Goal: Information Seeking & Learning: Learn about a topic

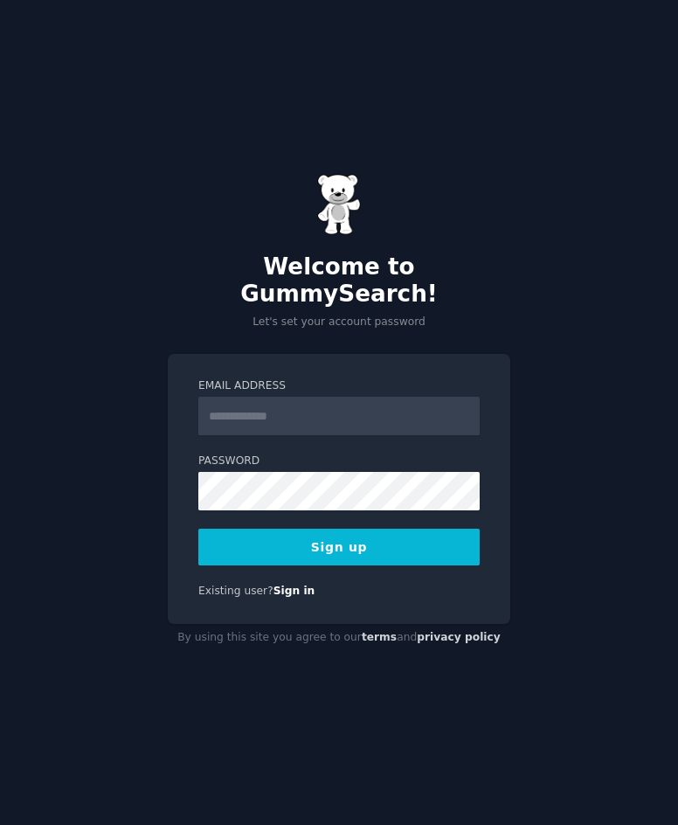
click at [436, 409] on input "Email Address" at bounding box center [338, 416] width 281 height 38
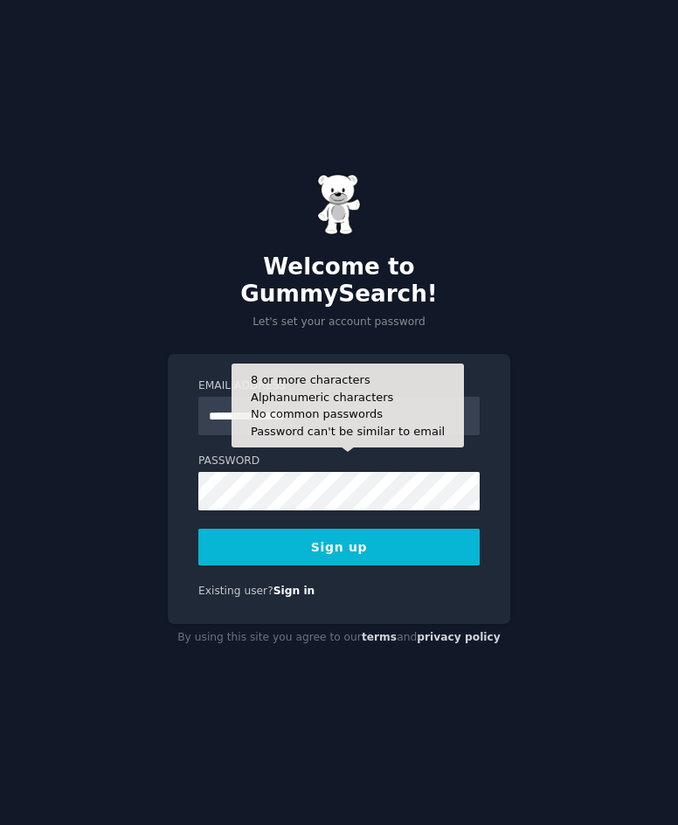
type input "**********"
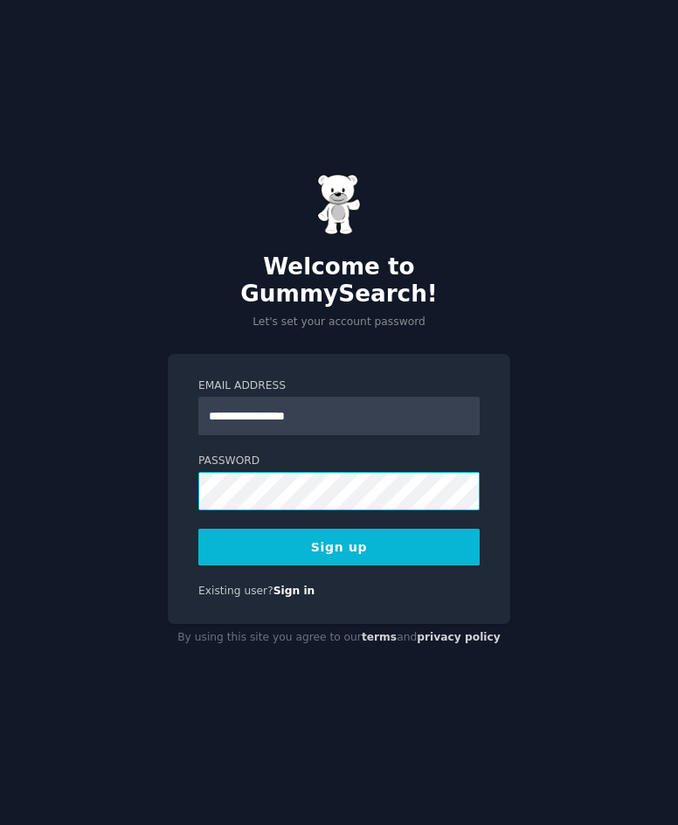
click at [198, 529] on button "Sign up" at bounding box center [338, 547] width 281 height 37
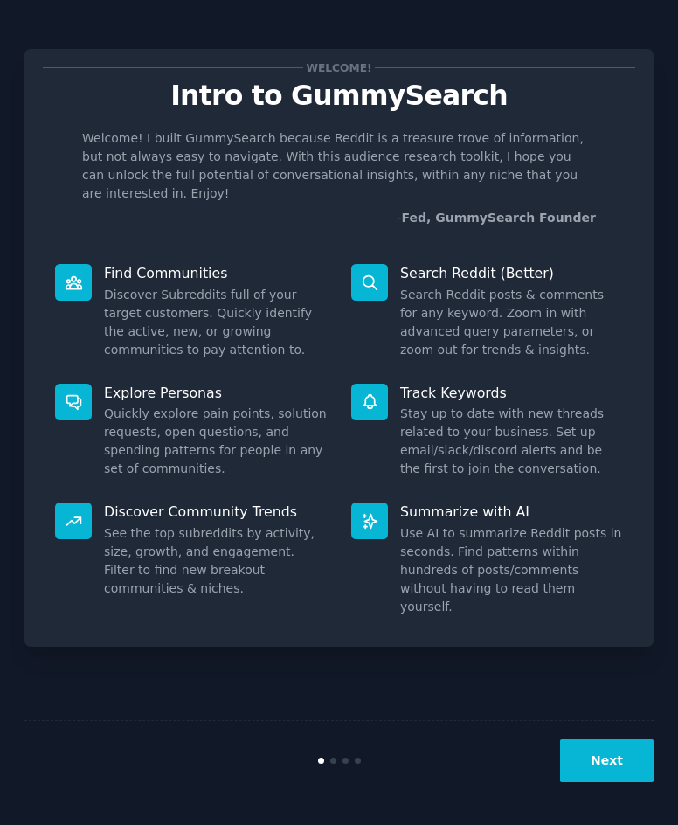
click at [167, 264] on p "Find Communities" at bounding box center [215, 273] width 223 height 18
click at [657, 767] on div "Welcome! Intro to GummySearch Welcome! I built GummySearch because Reddit is a …" at bounding box center [339, 412] width 678 height 825
click at [633, 765] on button "Next" at bounding box center [607, 760] width 94 height 43
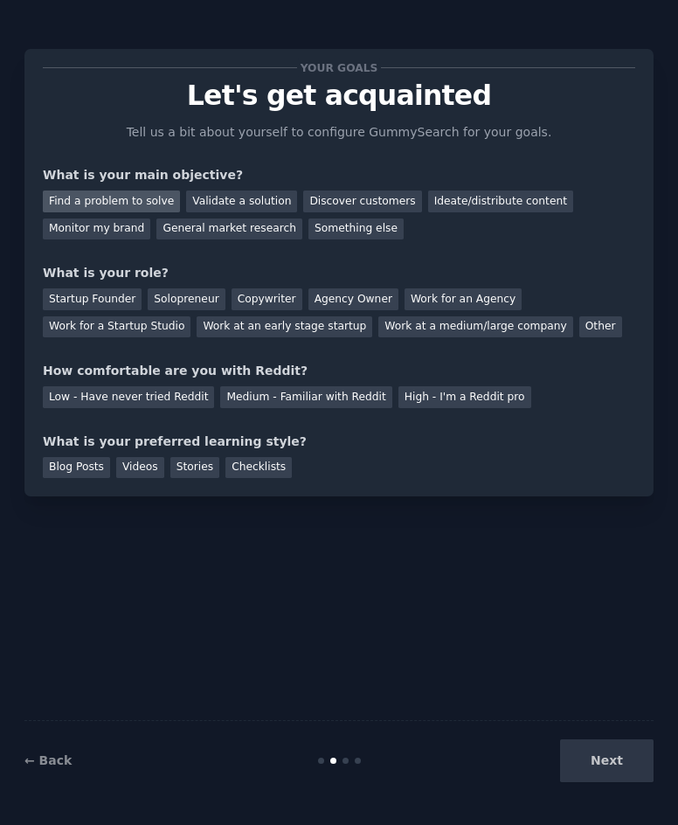
click at [141, 206] on div "Find a problem to solve" at bounding box center [111, 202] width 137 height 22
click at [273, 200] on div "Validate a solution" at bounding box center [241, 202] width 111 height 22
click at [142, 207] on div "Find a problem to solve" at bounding box center [111, 202] width 137 height 22
click at [463, 336] on div "Work at a medium/large company" at bounding box center [475, 327] width 194 height 22
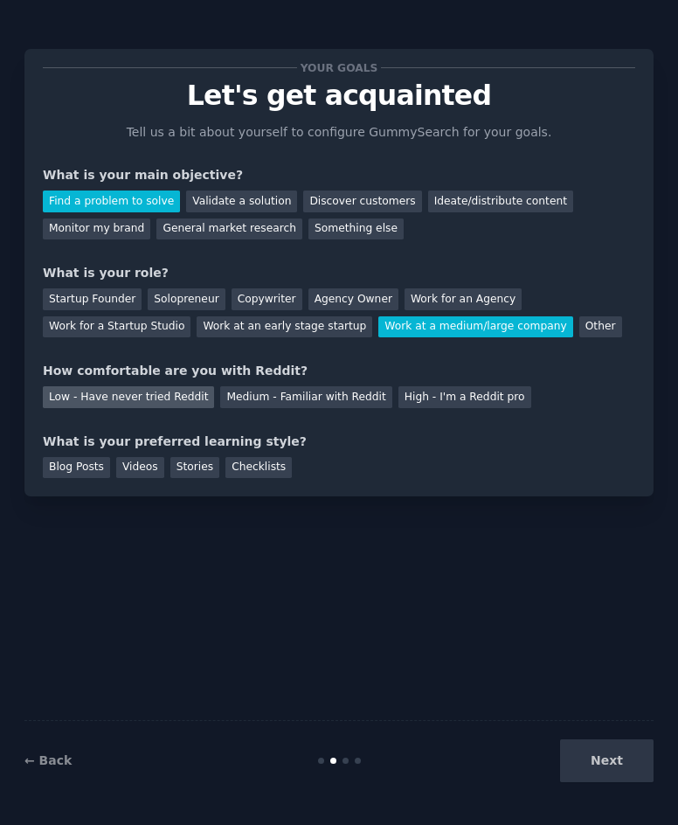
click at [177, 405] on div "Low - Have never tried Reddit" at bounding box center [128, 397] width 171 height 22
click at [85, 468] on div "Blog Posts" at bounding box center [76, 468] width 67 height 22
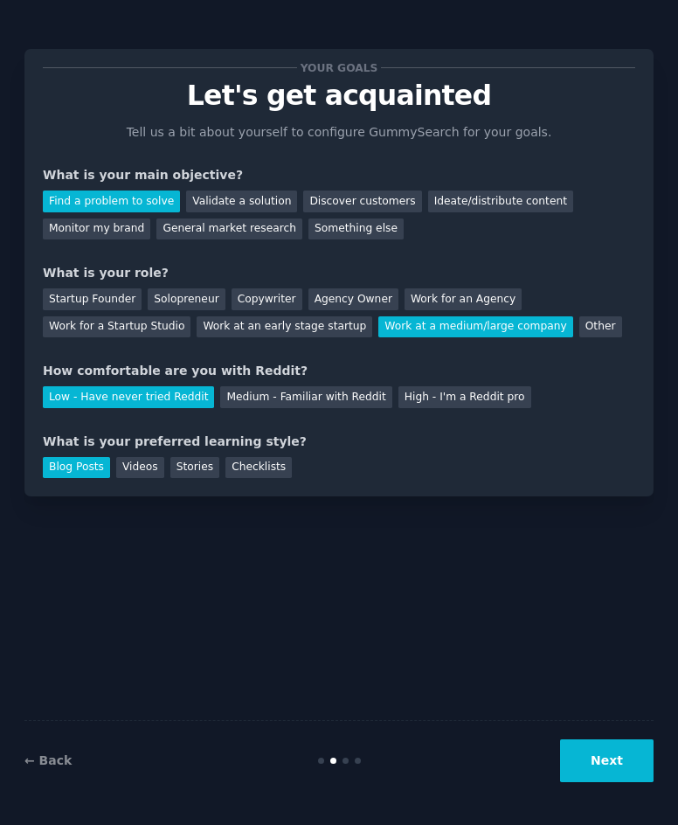
click at [604, 753] on button "Next" at bounding box center [607, 760] width 94 height 43
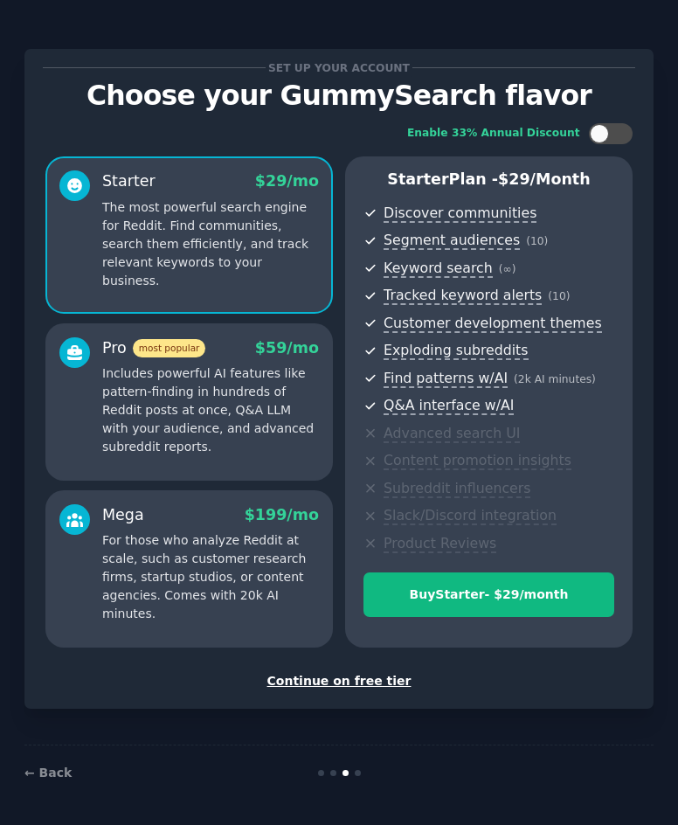
click at [355, 689] on div "Continue on free tier" at bounding box center [339, 681] width 593 height 18
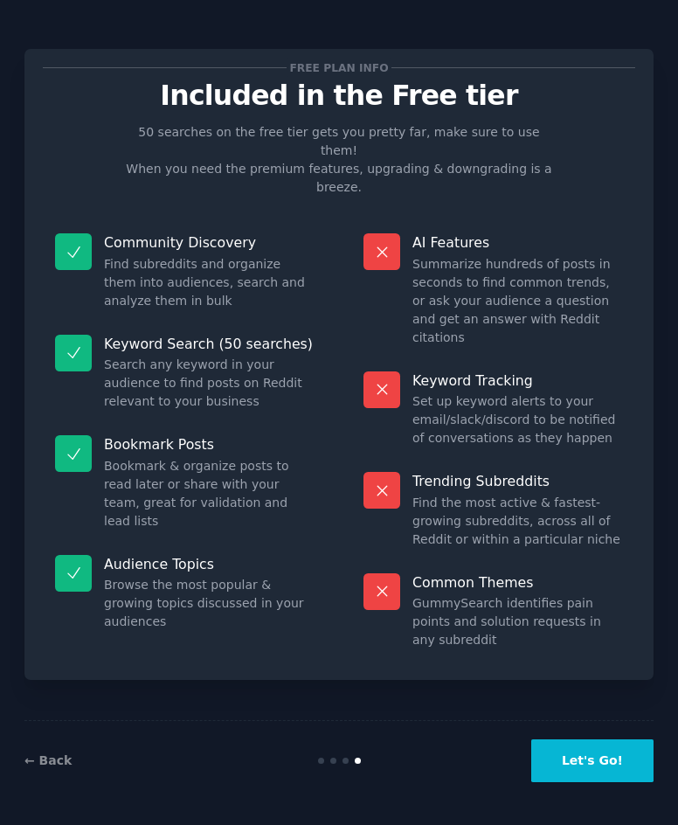
click at [608, 756] on button "Let's Go!" at bounding box center [592, 760] width 122 height 43
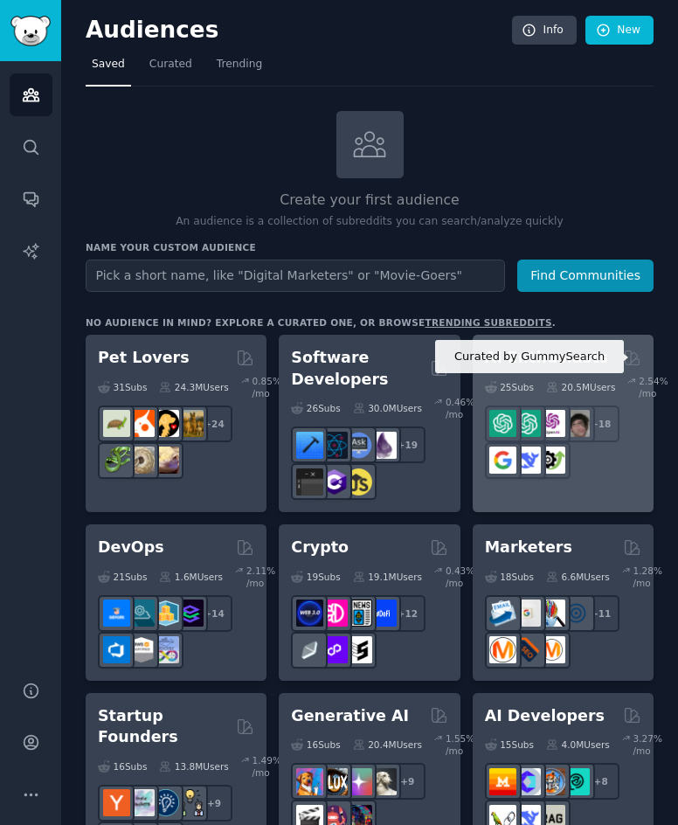
click at [628, 355] on icon at bounding box center [632, 358] width 18 height 18
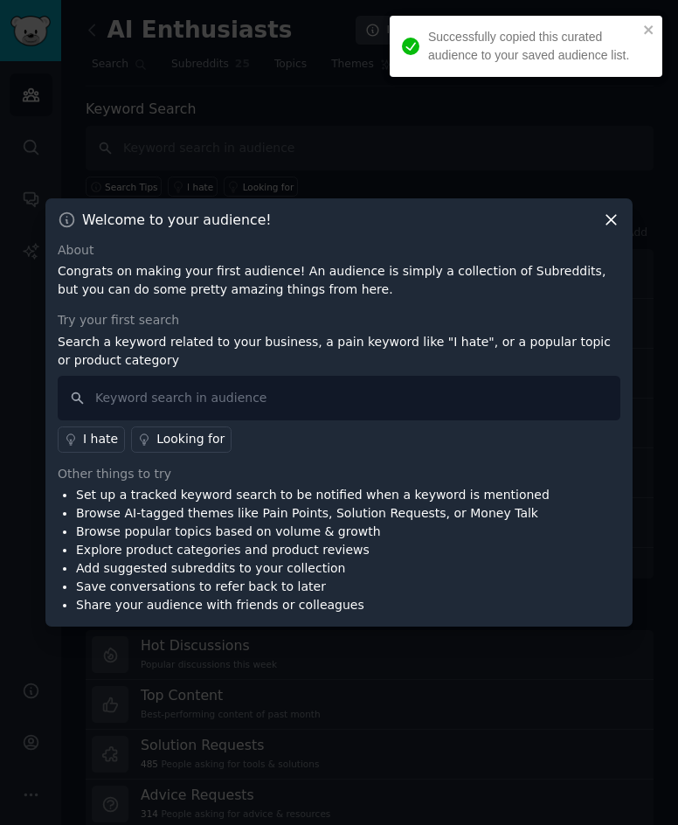
click at [610, 221] on icon at bounding box center [612, 220] width 10 height 10
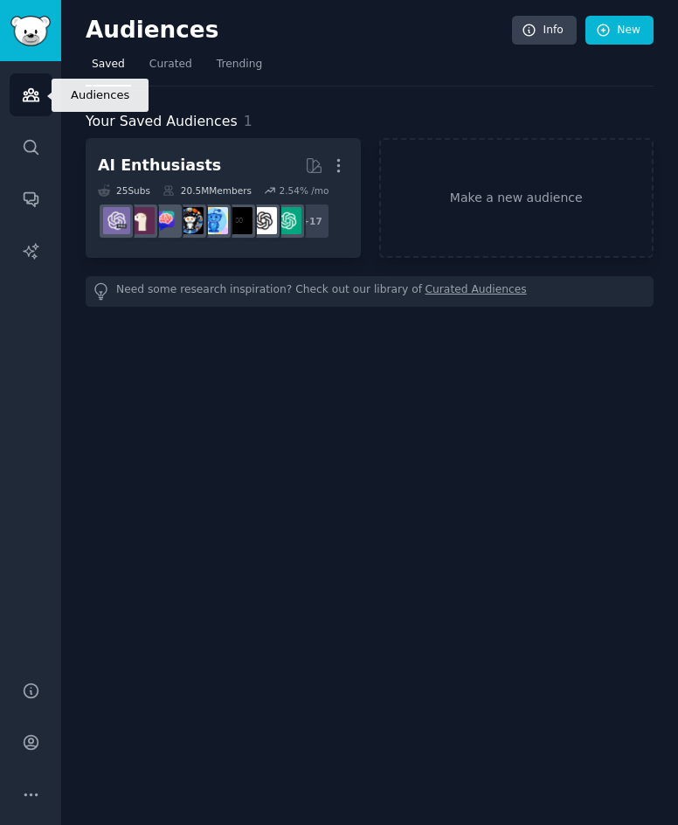
drag, startPoint x: 10, startPoint y: 102, endPoint x: 18, endPoint y: 96, distance: 10.7
click at [10, 101] on link "Audiences" at bounding box center [31, 94] width 43 height 43
click at [18, 96] on link "Audiences" at bounding box center [31, 94] width 43 height 43
click at [10, 31] on img "Sidebar" at bounding box center [30, 31] width 40 height 31
click at [151, 66] on span "Curated" at bounding box center [170, 65] width 43 height 16
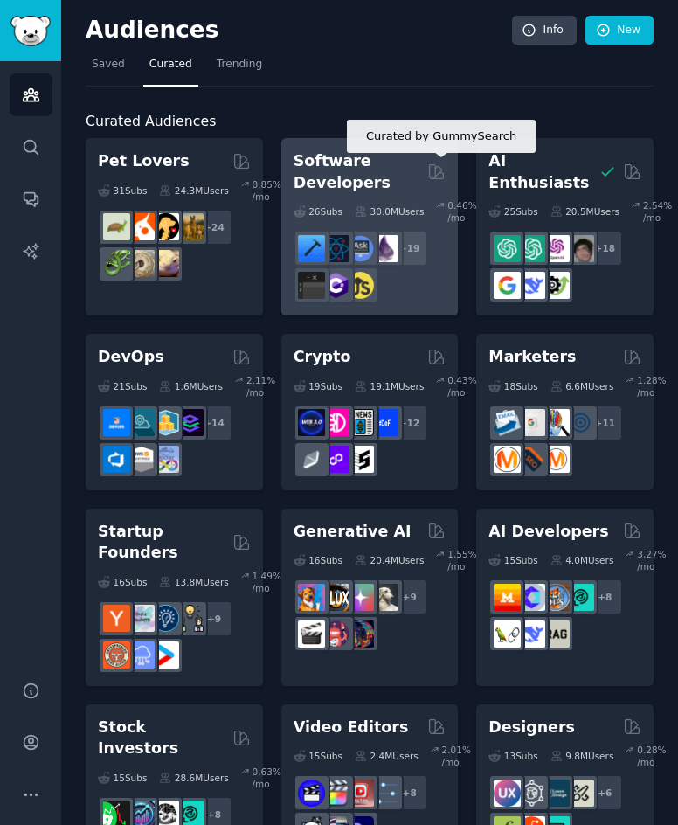
click at [431, 165] on icon at bounding box center [437, 172] width 14 height 14
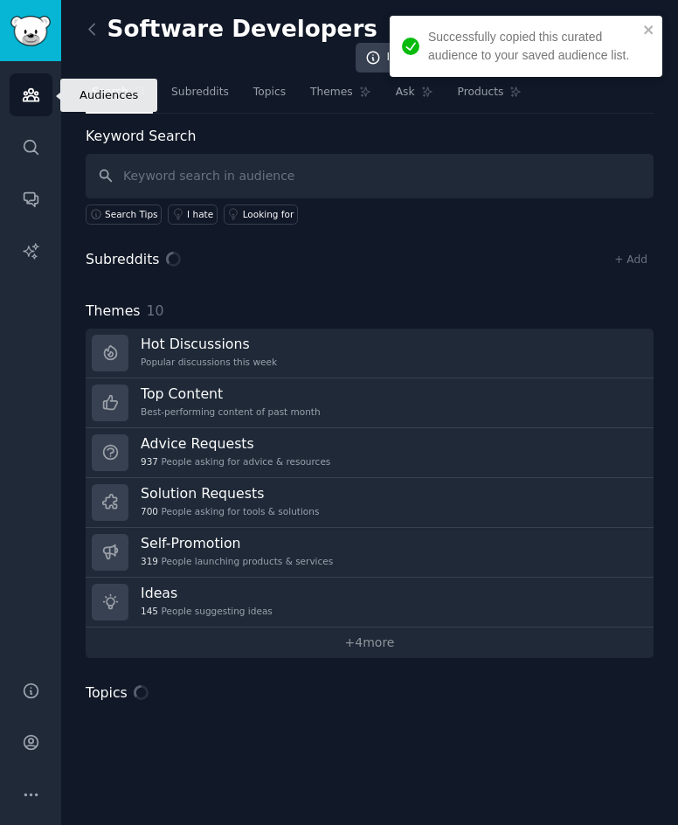
click at [47, 94] on link "Audiences" at bounding box center [31, 94] width 43 height 43
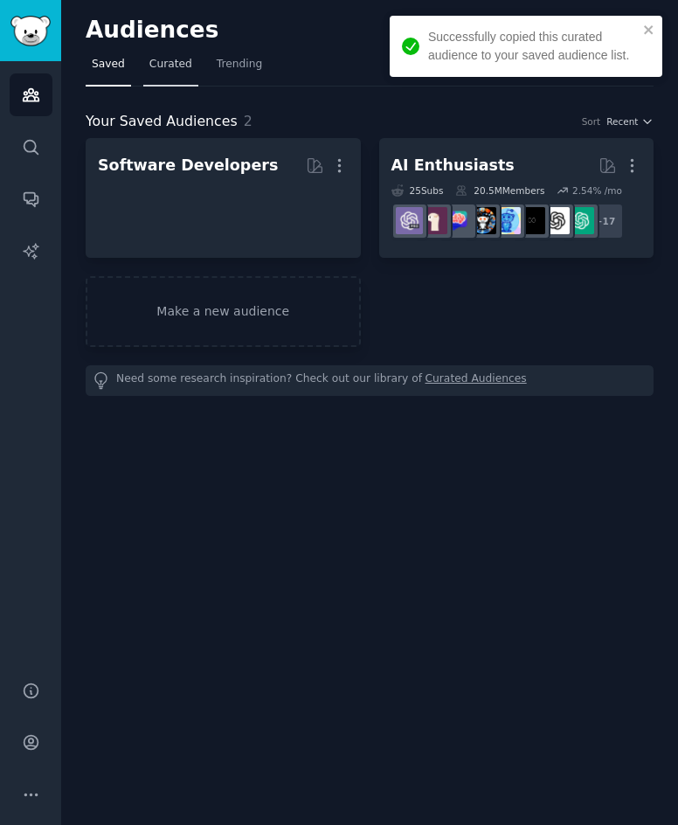
click at [157, 71] on span "Curated" at bounding box center [170, 65] width 43 height 16
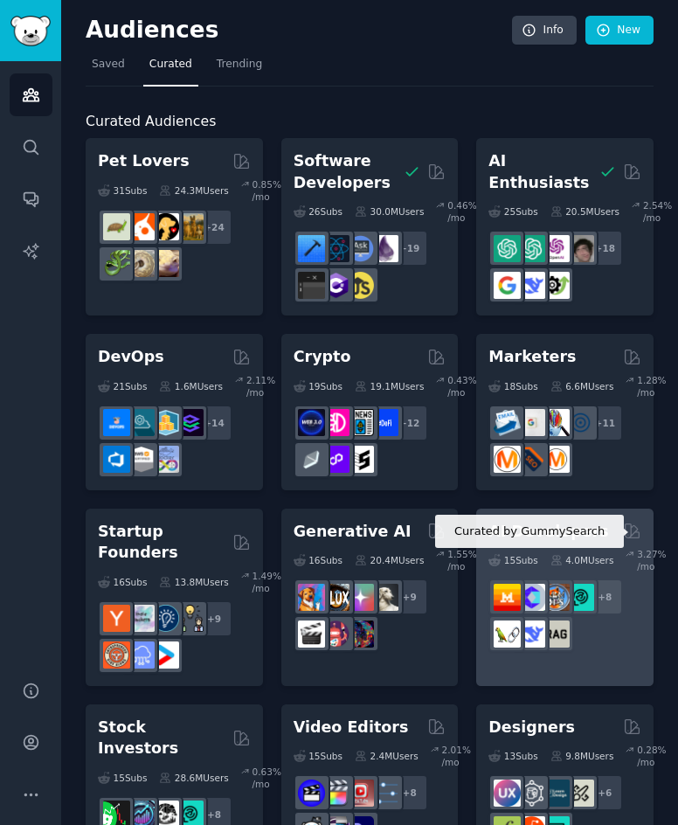
click at [625, 535] on icon at bounding box center [632, 531] width 18 height 18
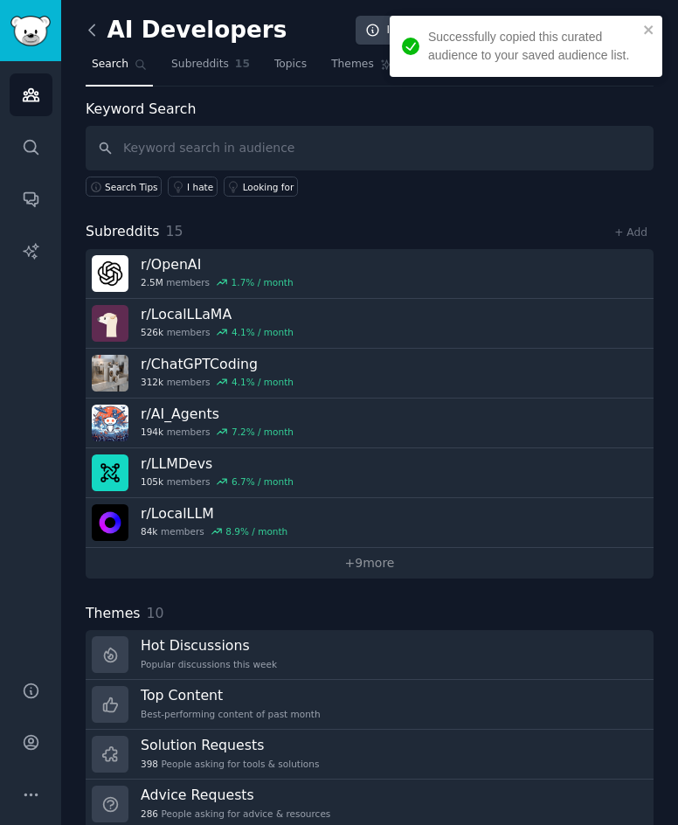
click at [86, 36] on icon at bounding box center [92, 30] width 18 height 18
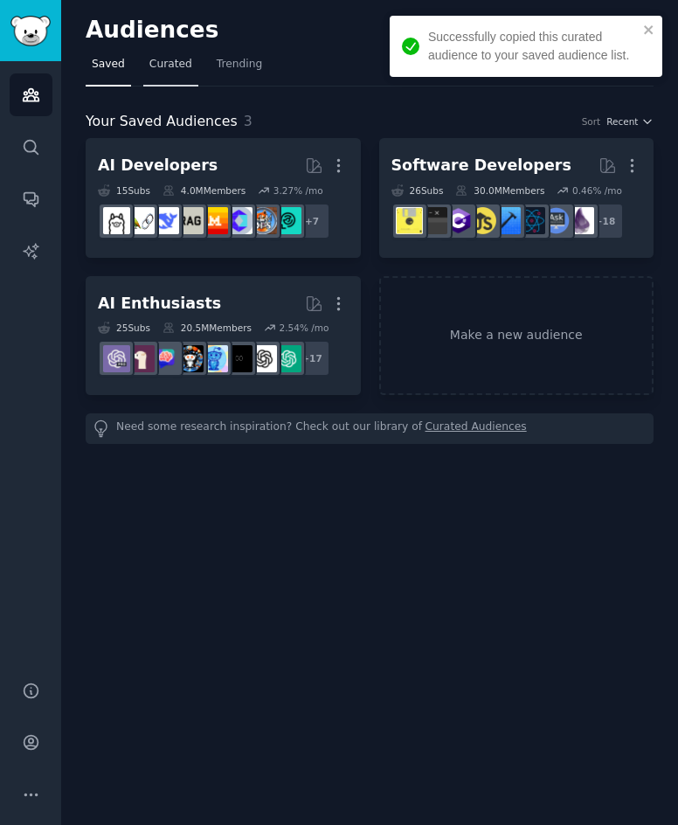
click at [169, 61] on span "Curated" at bounding box center [170, 65] width 43 height 16
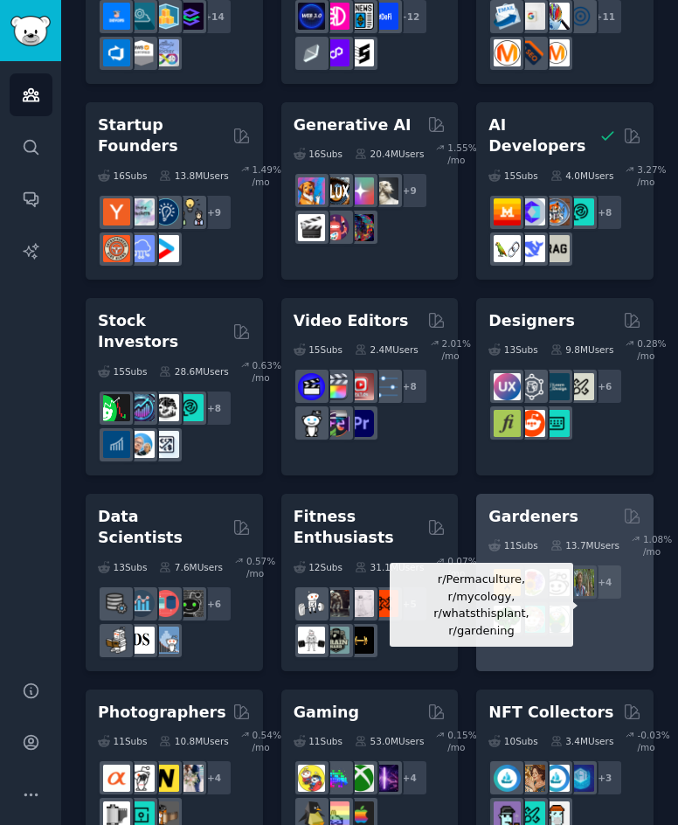
scroll to position [524, 0]
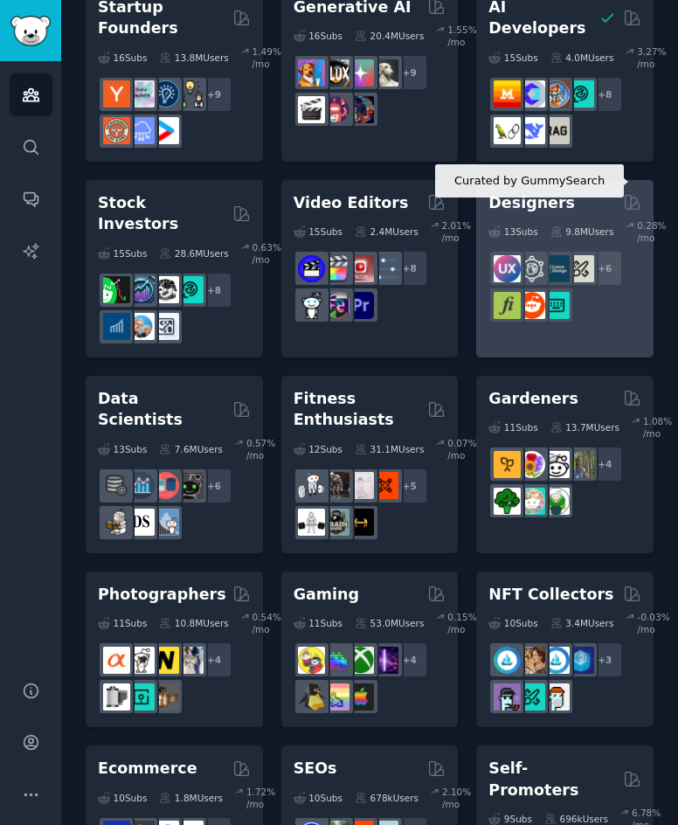
click at [628, 193] on icon at bounding box center [632, 202] width 18 height 18
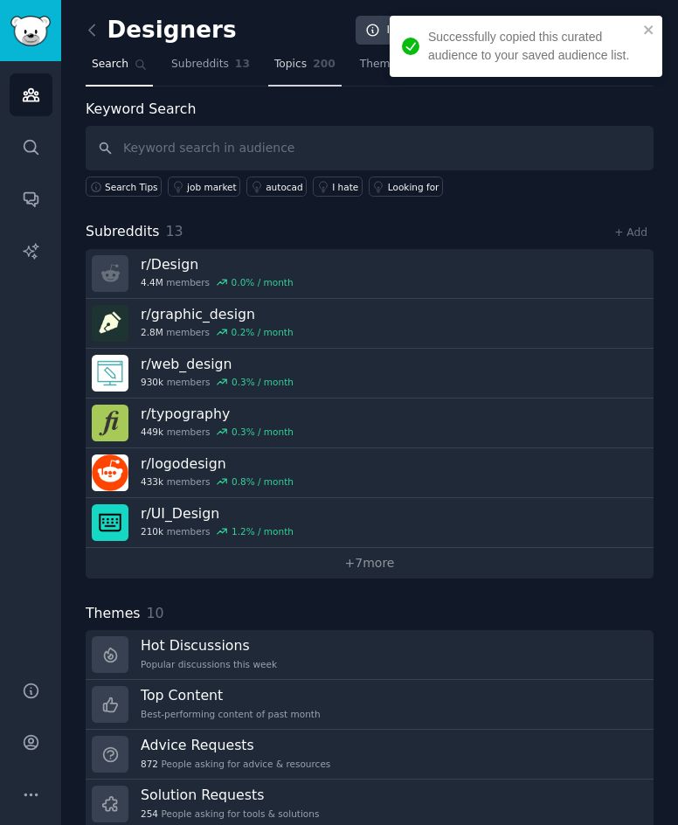
click at [268, 64] on link "Topics 200" at bounding box center [304, 69] width 73 height 36
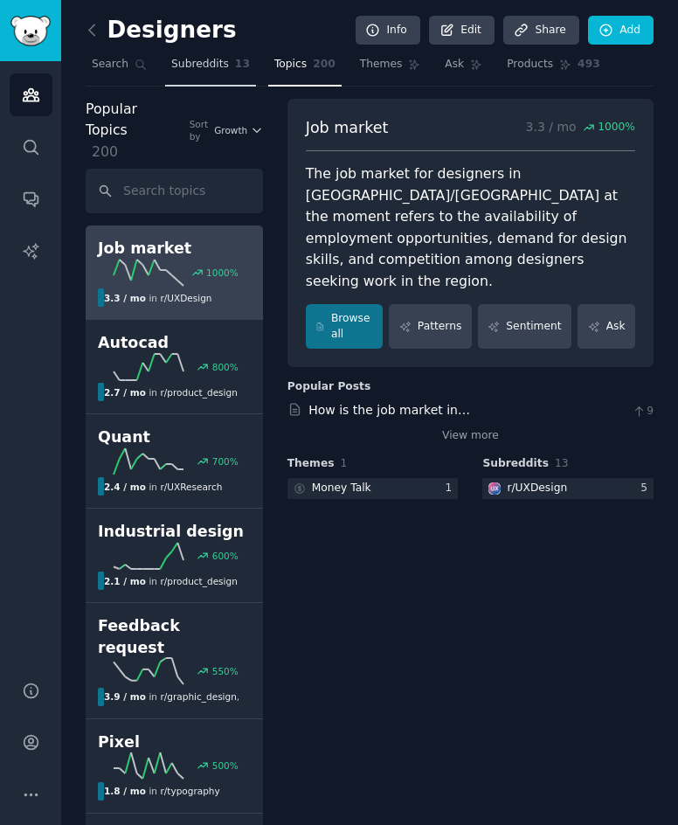
click at [205, 67] on span "Subreddits" at bounding box center [200, 65] width 58 height 16
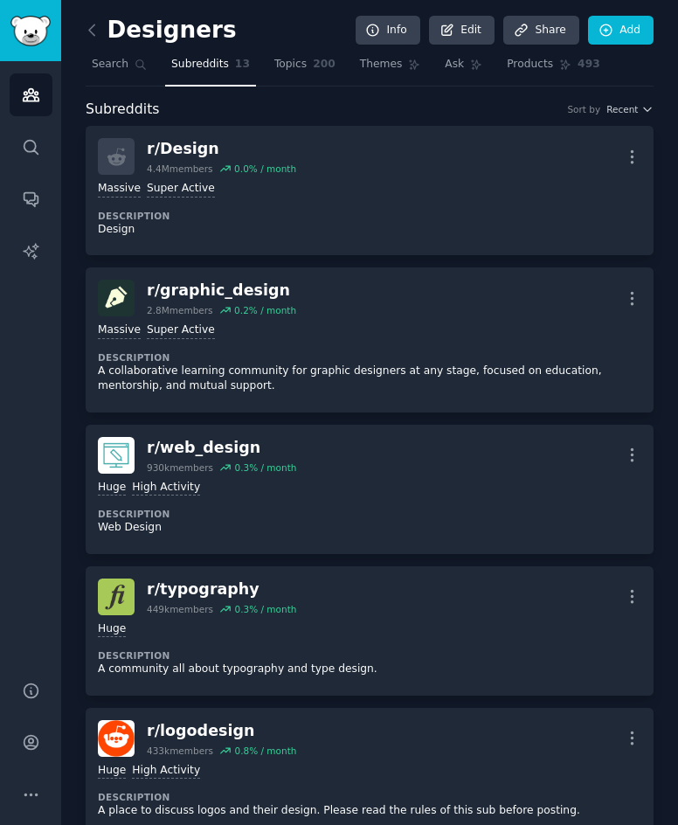
click at [102, 36] on link at bounding box center [97, 31] width 22 height 28
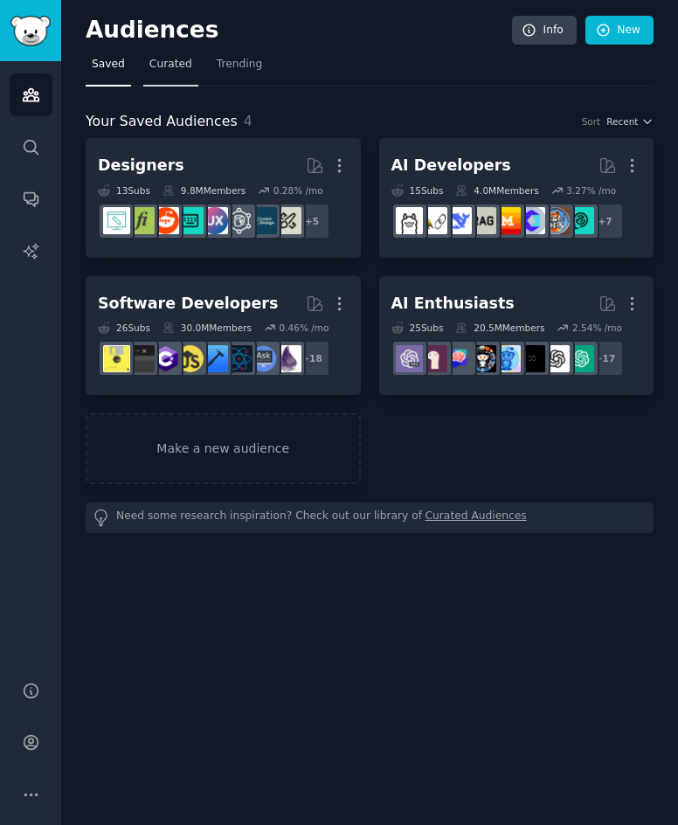
click at [153, 71] on span "Curated" at bounding box center [170, 65] width 43 height 16
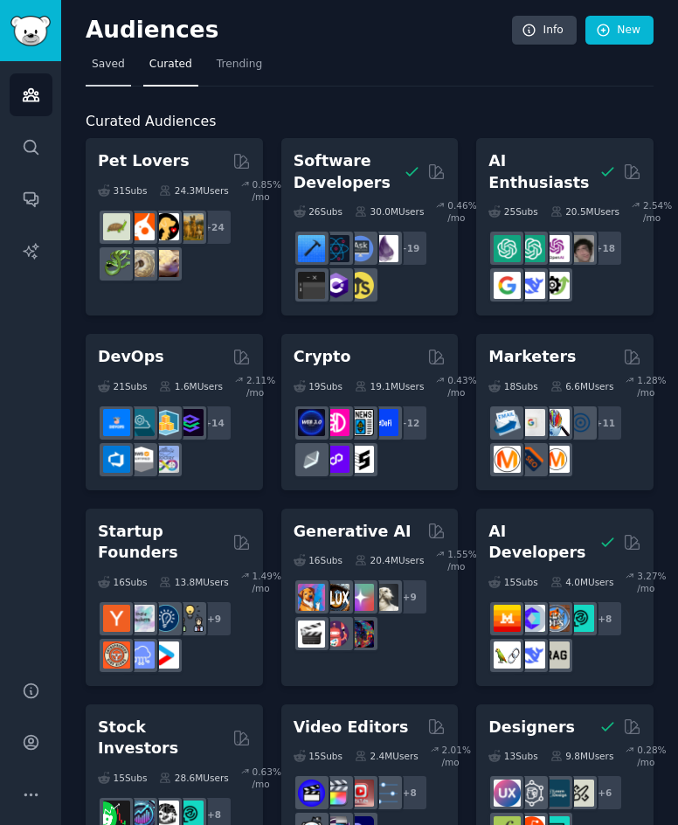
click at [116, 59] on span "Saved" at bounding box center [108, 65] width 33 height 16
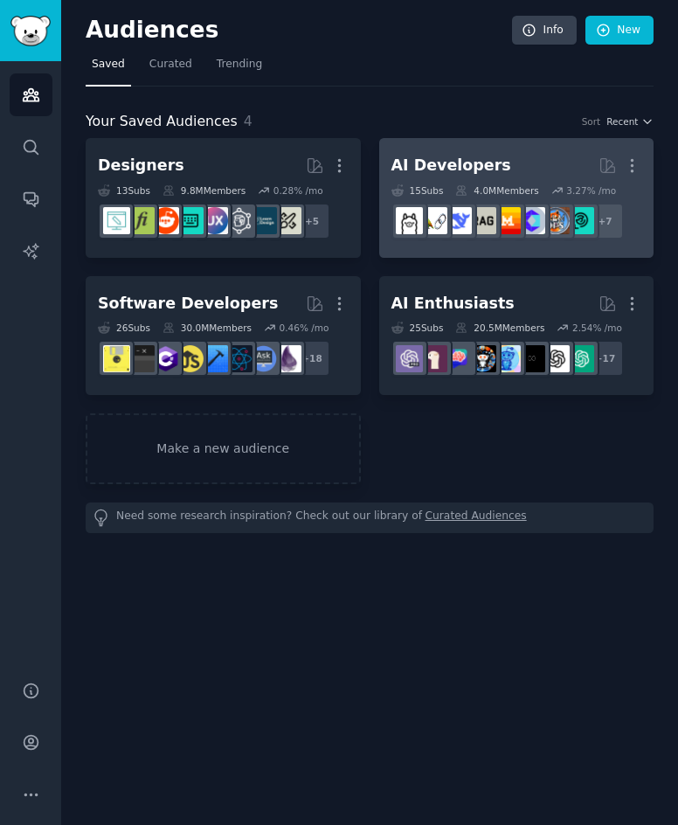
click at [483, 146] on link "AI Developers More 15 Sub s 4.0M Members 3.27 % /mo + 7" at bounding box center [516, 198] width 275 height 120
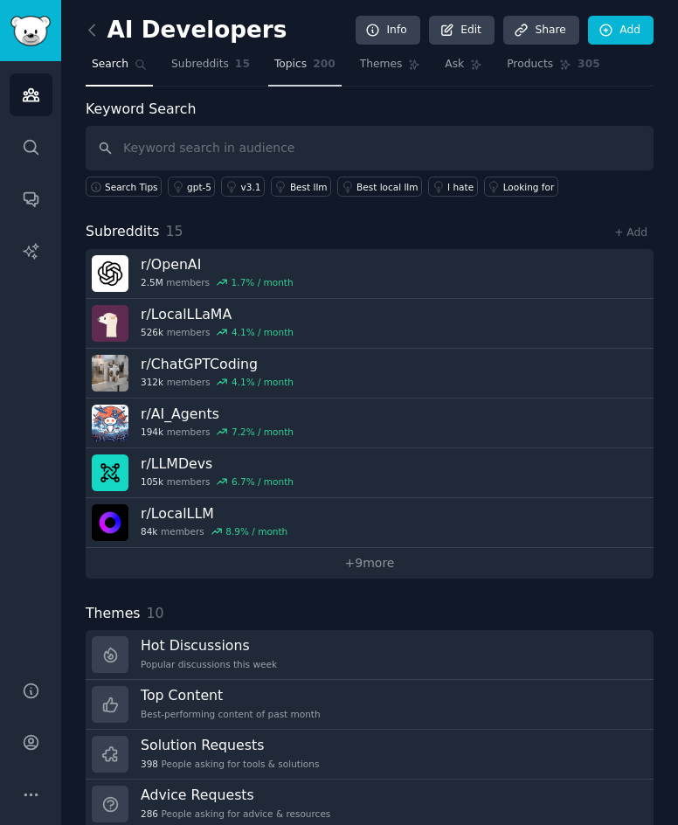
click at [313, 72] on span "200" at bounding box center [324, 65] width 23 height 16
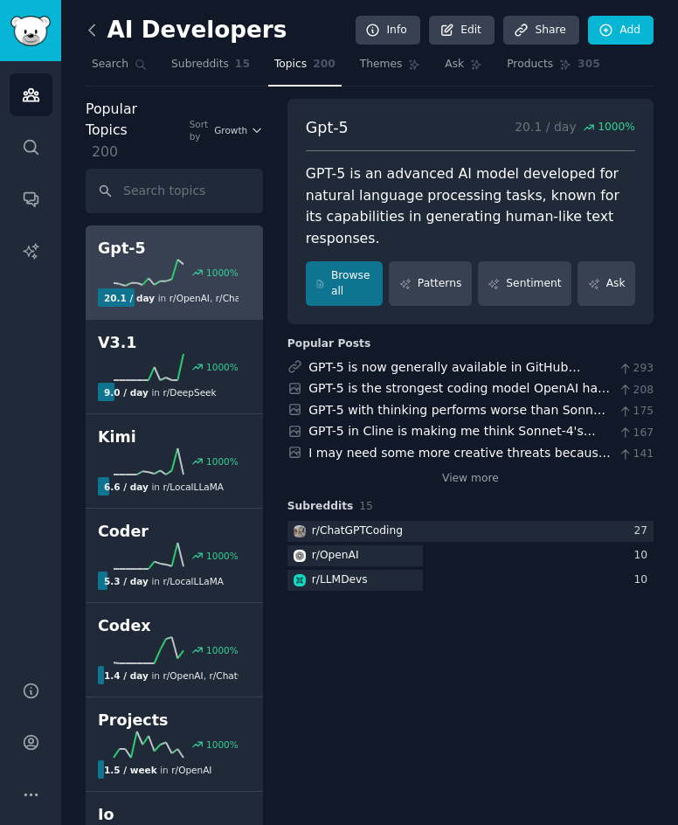
click at [94, 33] on icon at bounding box center [92, 30] width 18 height 18
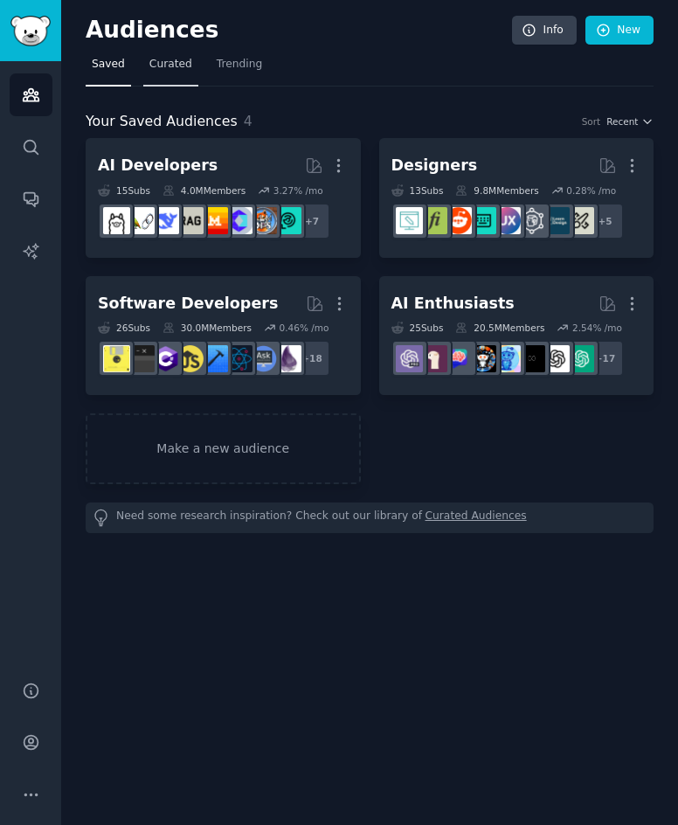
click at [149, 72] on span "Curated" at bounding box center [170, 65] width 43 height 16
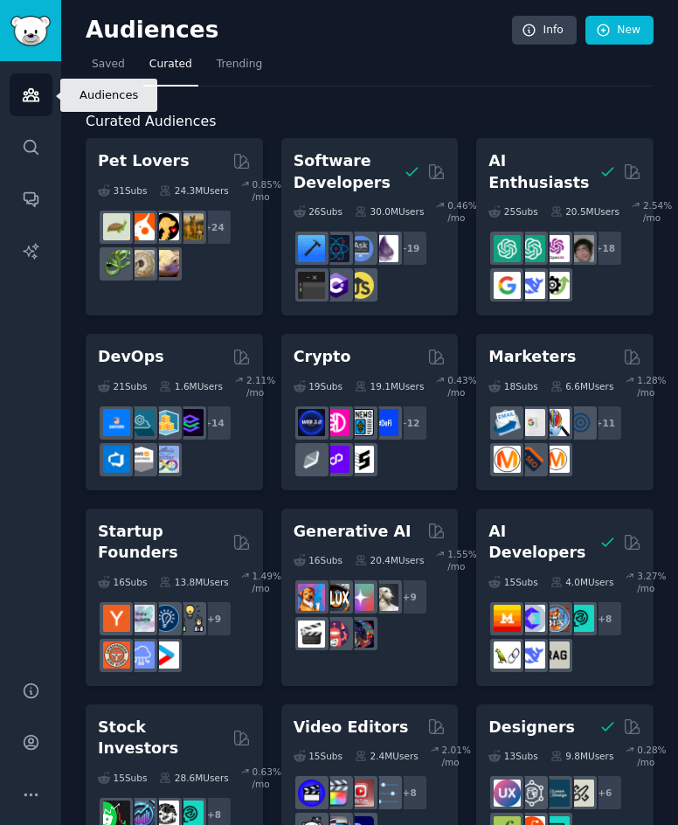
click at [22, 94] on icon "Sidebar" at bounding box center [31, 95] width 18 height 18
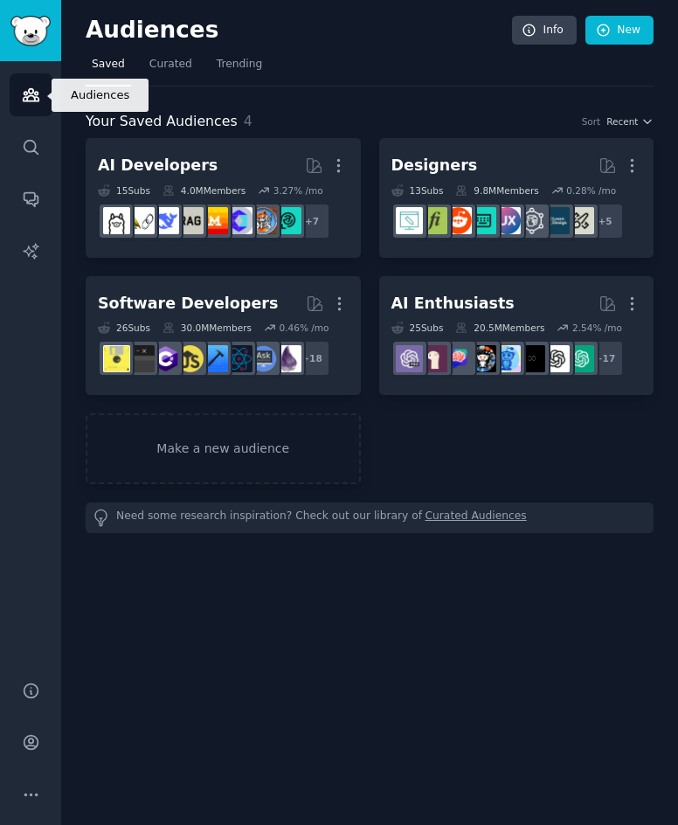
click at [22, 97] on icon "Sidebar" at bounding box center [31, 95] width 18 height 18
click at [45, 23] on img "Sidebar" at bounding box center [30, 31] width 40 height 31
click at [44, 126] on link "Search" at bounding box center [31, 147] width 43 height 43
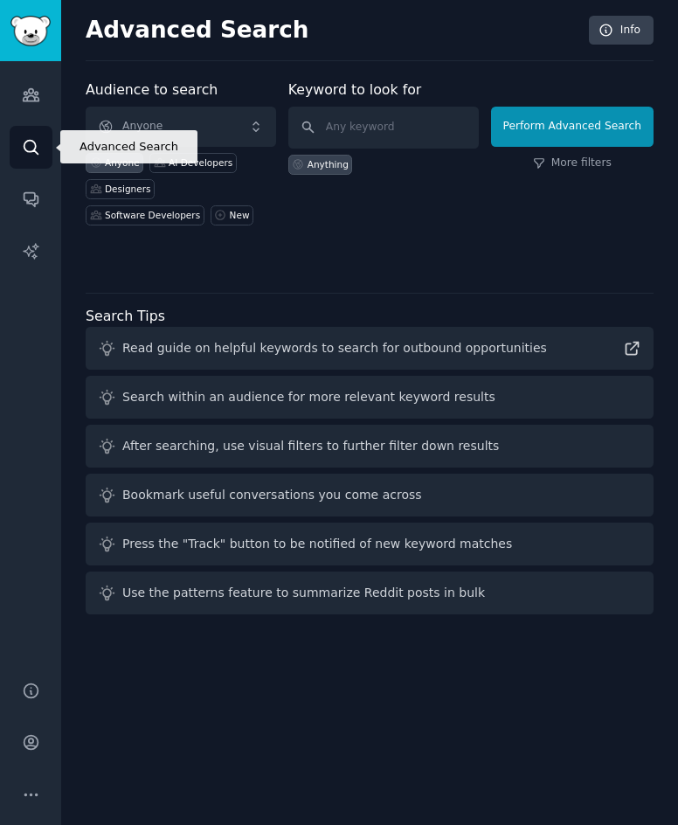
click at [33, 143] on icon "Sidebar" at bounding box center [31, 147] width 18 height 18
click at [411, 128] on input "text" at bounding box center [383, 128] width 191 height 42
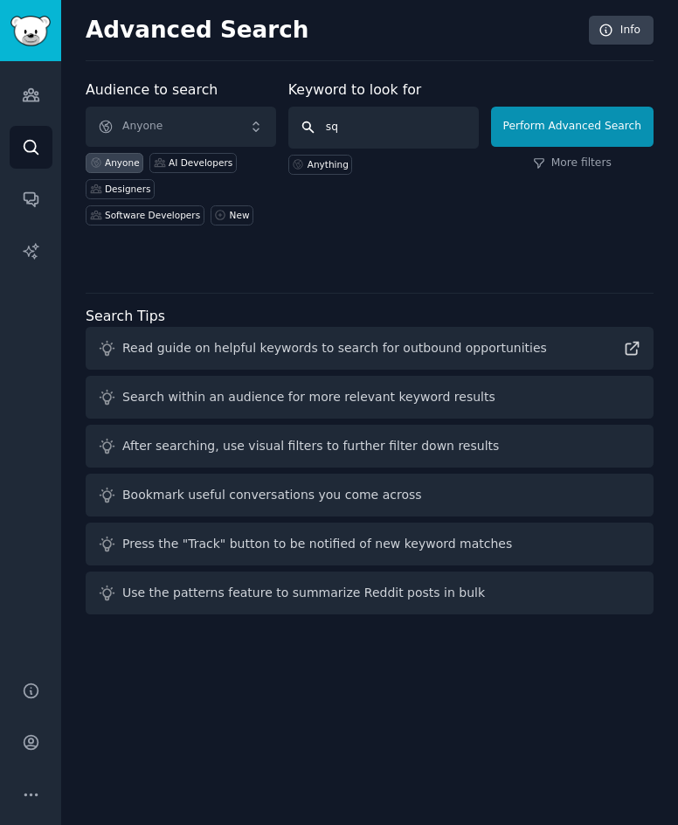
type input "s"
type input "text to sql"
click button "Perform Advanced Search" at bounding box center [572, 127] width 163 height 40
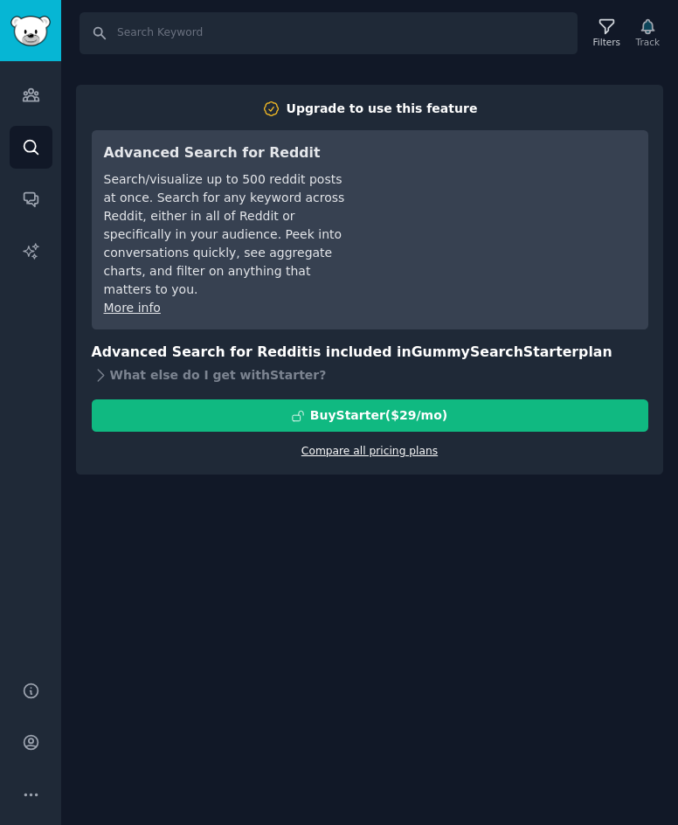
click at [337, 445] on link "Compare all pricing plans" at bounding box center [370, 451] width 136 height 12
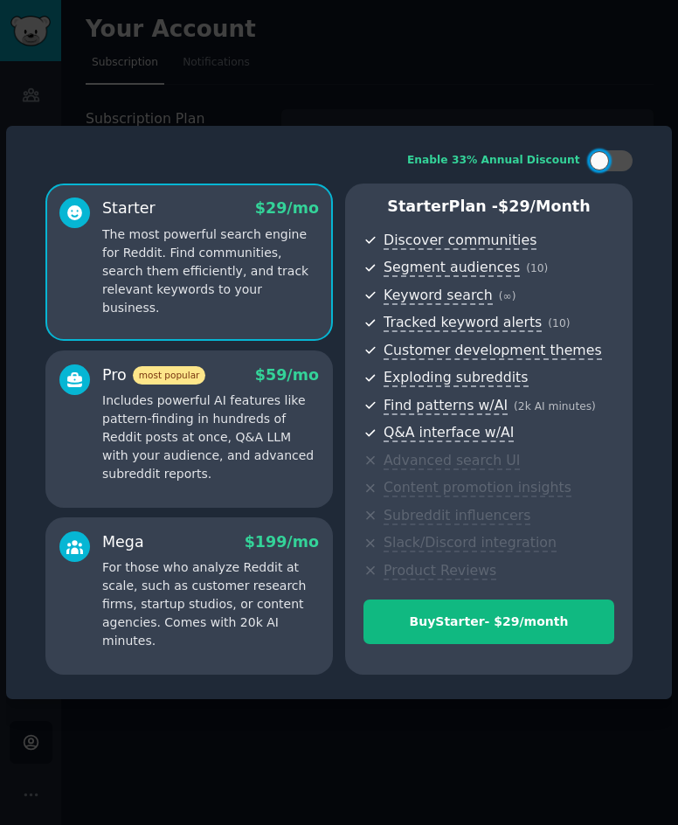
click at [293, 123] on div at bounding box center [339, 412] width 678 height 825
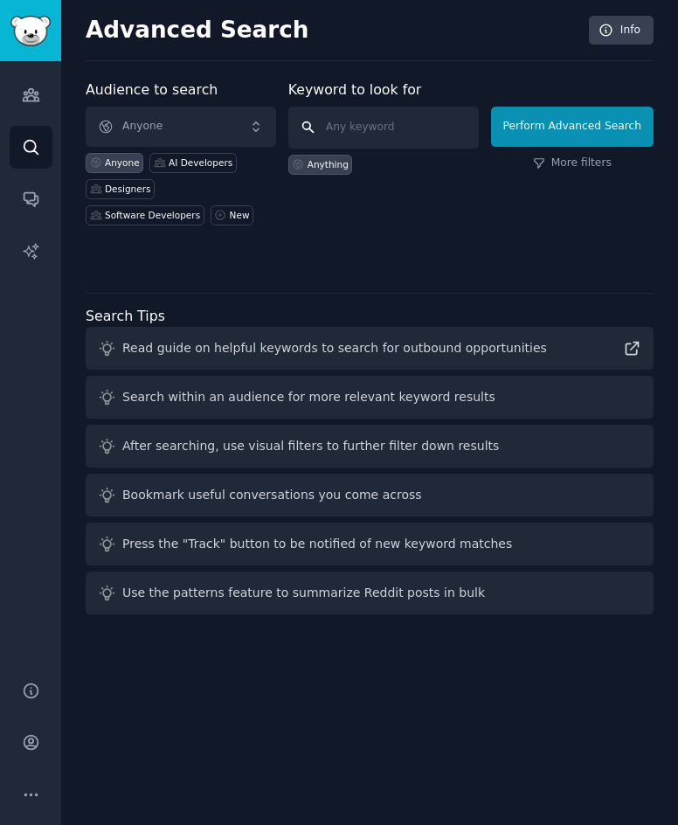
click at [365, 131] on input "text" at bounding box center [383, 128] width 191 height 42
click at [385, 138] on input "text" at bounding box center [383, 128] width 191 height 42
click at [292, 29] on h2 "Advanced Search" at bounding box center [333, 31] width 494 height 28
click at [365, 133] on input "text" at bounding box center [383, 128] width 191 height 42
click at [396, 135] on input "text" at bounding box center [383, 128] width 191 height 42
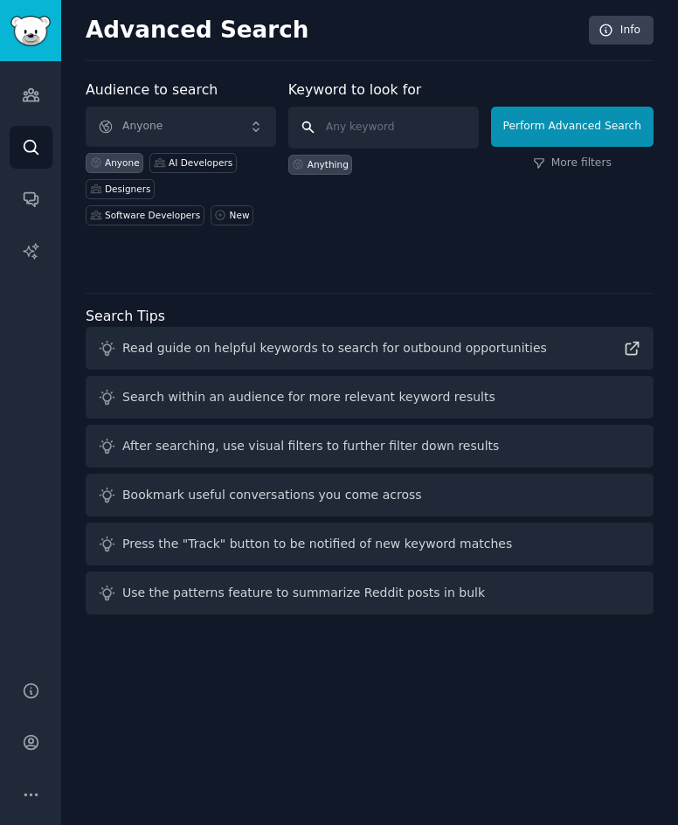
type input "s"
type input "text to sql"
click button "Perform Advanced Search" at bounding box center [572, 127] width 163 height 40
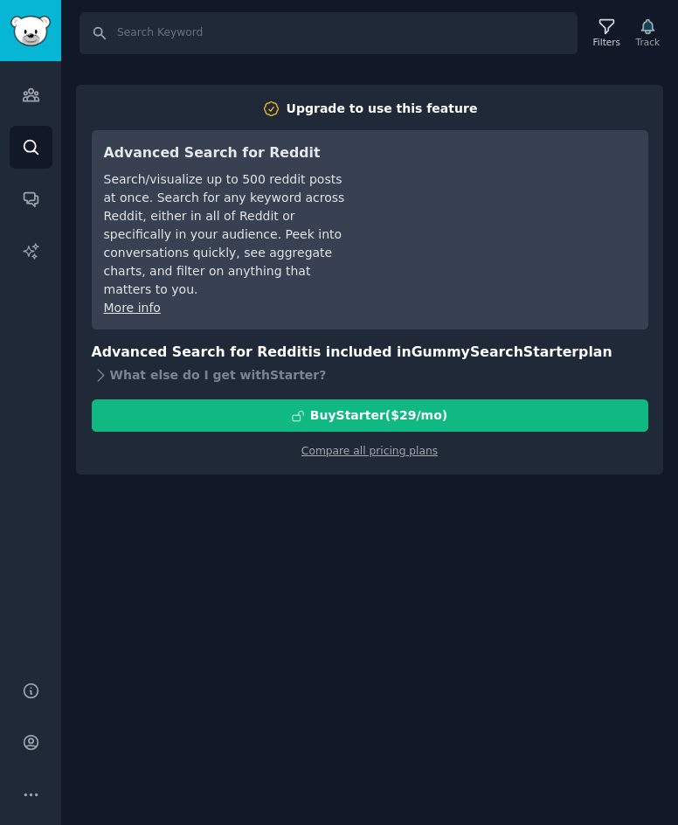
click at [275, 151] on h3 "Advanced Search for Reddit" at bounding box center [227, 153] width 246 height 22
click at [196, 212] on div "Search/visualize up to 500 reddit posts at once. Search for any keyword across …" at bounding box center [227, 234] width 246 height 128
click at [415, 115] on div "Upgrade to use this feature" at bounding box center [382, 109] width 191 height 18
click at [392, 90] on div "Upgrade to use this feature Advanced Search for Reddit Search/visualize up to 5…" at bounding box center [369, 280] width 587 height 391
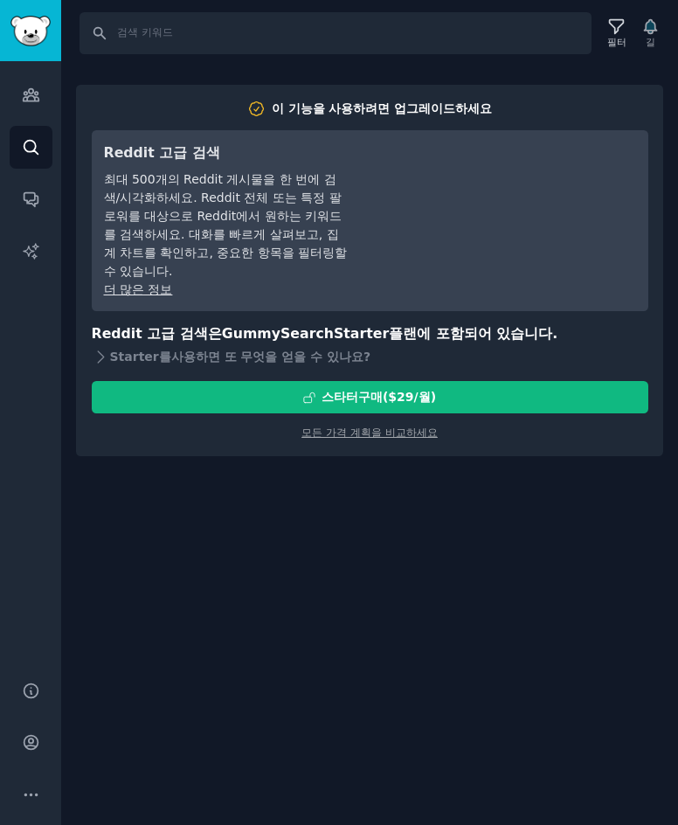
click at [445, 545] on div "찾다 필터 길 이 기능을 사용하려면 업그레이드하세요 Reddit 고급 검색 최대 500개의 Reddit 게시물을 한 번에 검색/시각화하세요. …" at bounding box center [369, 412] width 617 height 825
click at [444, 546] on div "찾다 필터 길 이 기능을 사용하려면 업그레이드하세요 Reddit 고급 검색 최대 500개의 Reddit 게시물을 한 번에 검색/시각화하세요. …" at bounding box center [369, 412] width 617 height 825
click at [296, 363] on font "사용하면 또 무엇을 얻을 수 있나요" at bounding box center [267, 357] width 192 height 14
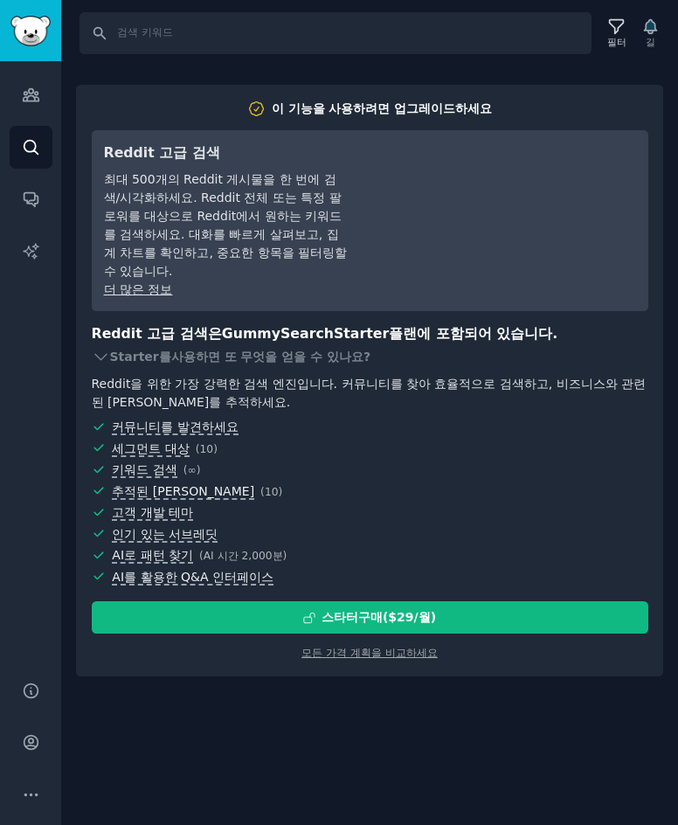
click at [299, 708] on div "찾다 필터 길 이 기능을 사용하려면 업그레이드하세요 Reddit 고급 검색 최대 500개의 Reddit 게시물을 한 번에 검색/시각화하세요. …" at bounding box center [369, 412] width 617 height 825
click at [364, 53] on input "찾다" at bounding box center [336, 33] width 512 height 42
click at [55, 191] on div "청중 찾다 대화 AI 보고서" at bounding box center [30, 360] width 61 height 599
click at [36, 192] on icon "사이드바" at bounding box center [31, 199] width 18 height 18
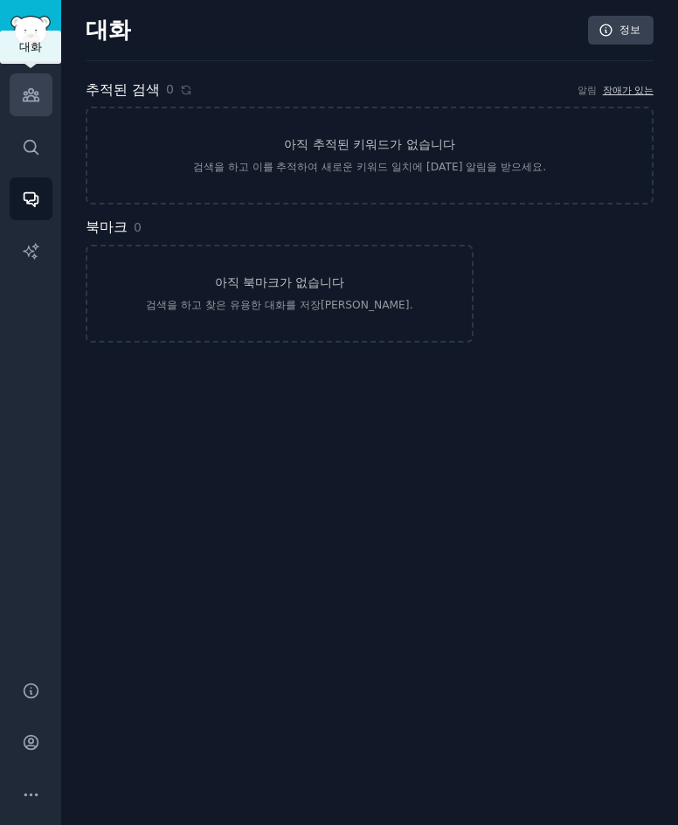
click at [24, 75] on link "청중" at bounding box center [31, 94] width 43 height 43
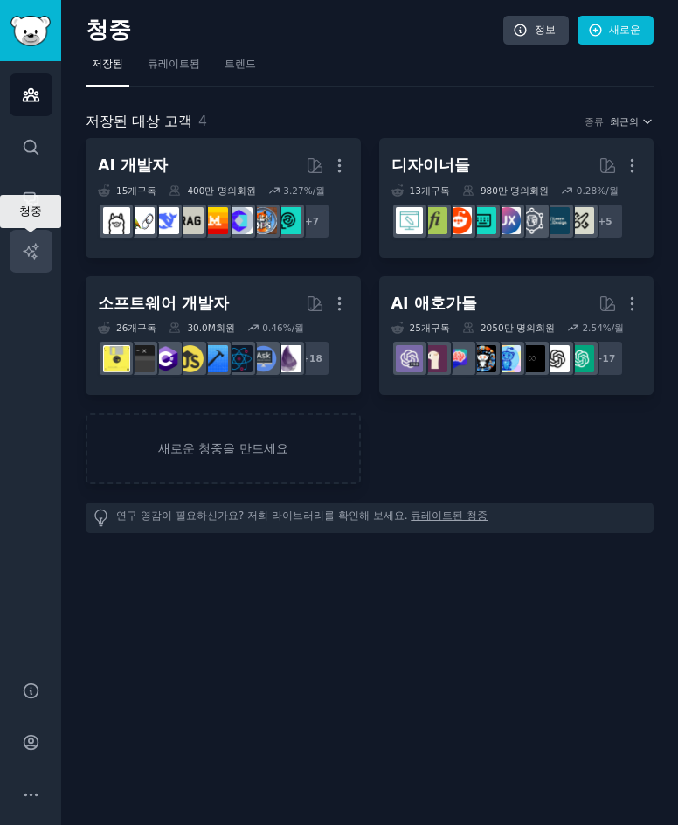
click at [37, 262] on link "AI 보고서" at bounding box center [31, 251] width 43 height 43
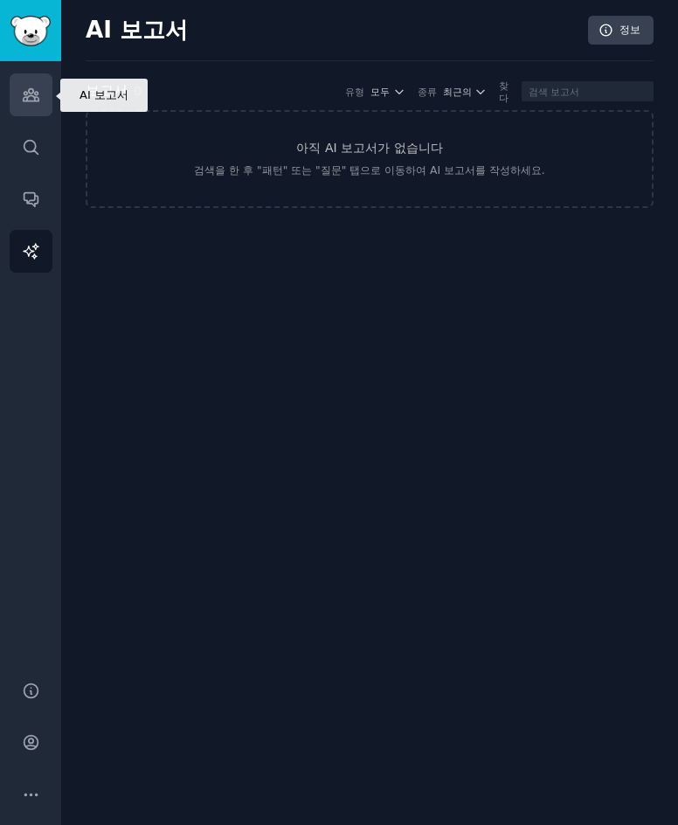
click at [37, 115] on link "청중" at bounding box center [31, 94] width 43 height 43
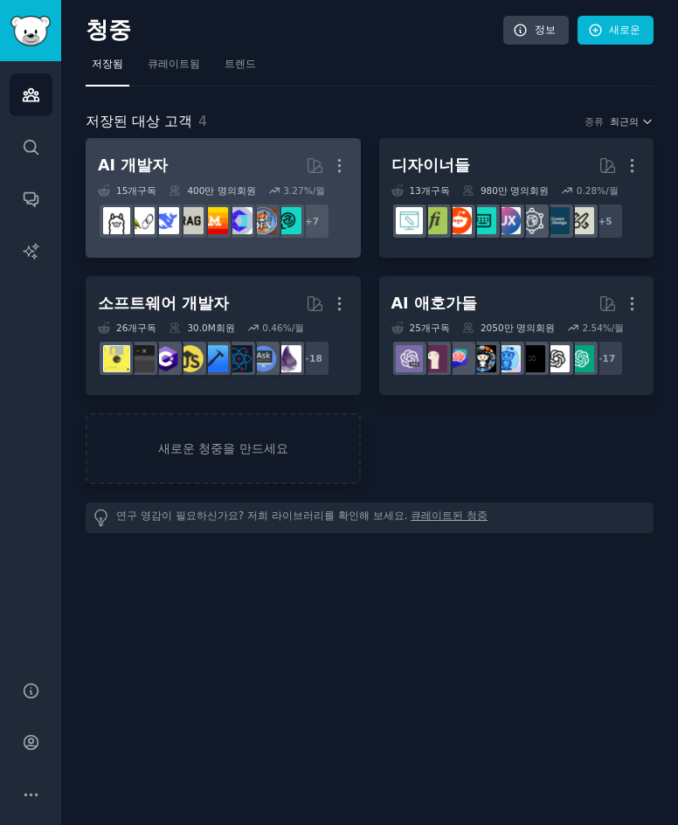
click at [224, 170] on h2 "AI 개발자 더" at bounding box center [223, 165] width 251 height 31
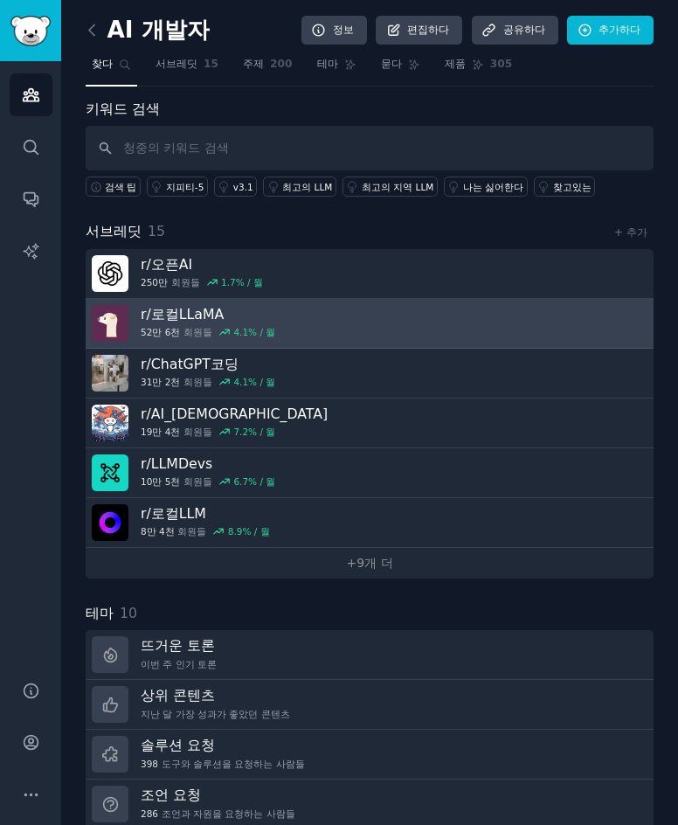
click at [263, 342] on link "r/ 로컬LLaMA 52만 6천 회원들 4.1 % / 월" at bounding box center [370, 324] width 568 height 50
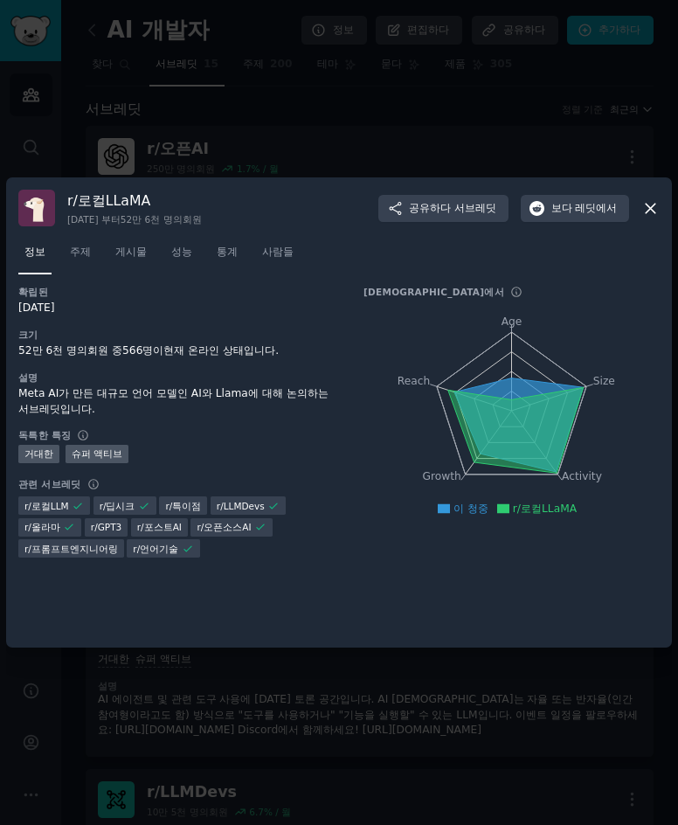
click at [98, 255] on nav "정보 주제 게시물 성능 통계 사람들" at bounding box center [339, 257] width 642 height 36
click at [85, 254] on font "주제" at bounding box center [80, 252] width 21 height 12
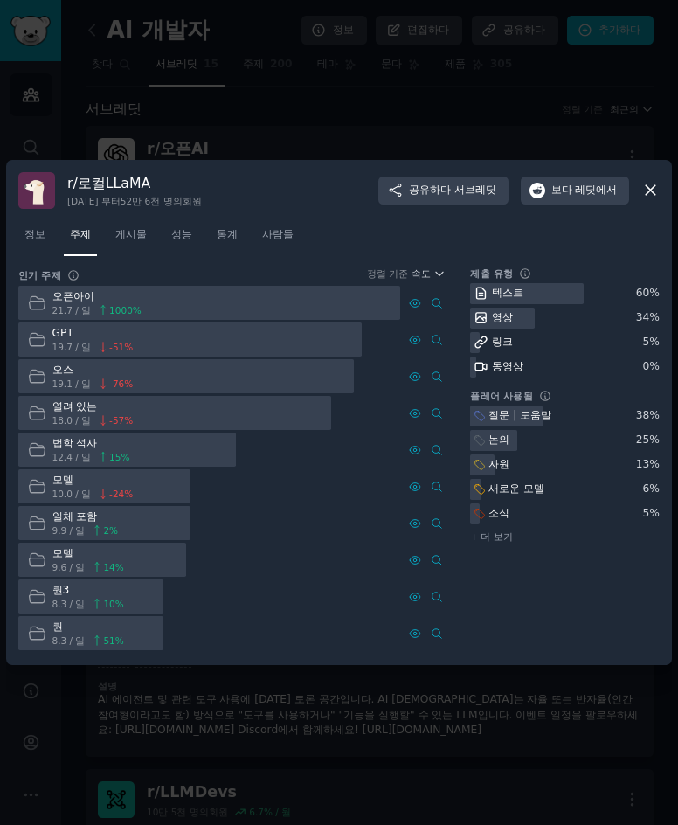
click at [41, 597] on icon at bounding box center [37, 596] width 18 height 18
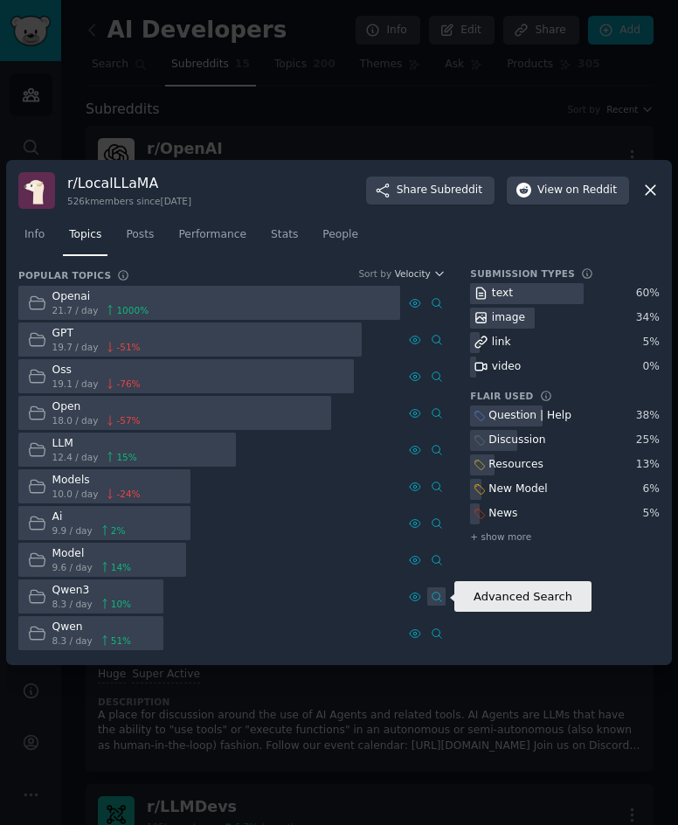
click at [435, 596] on icon at bounding box center [437, 597] width 12 height 12
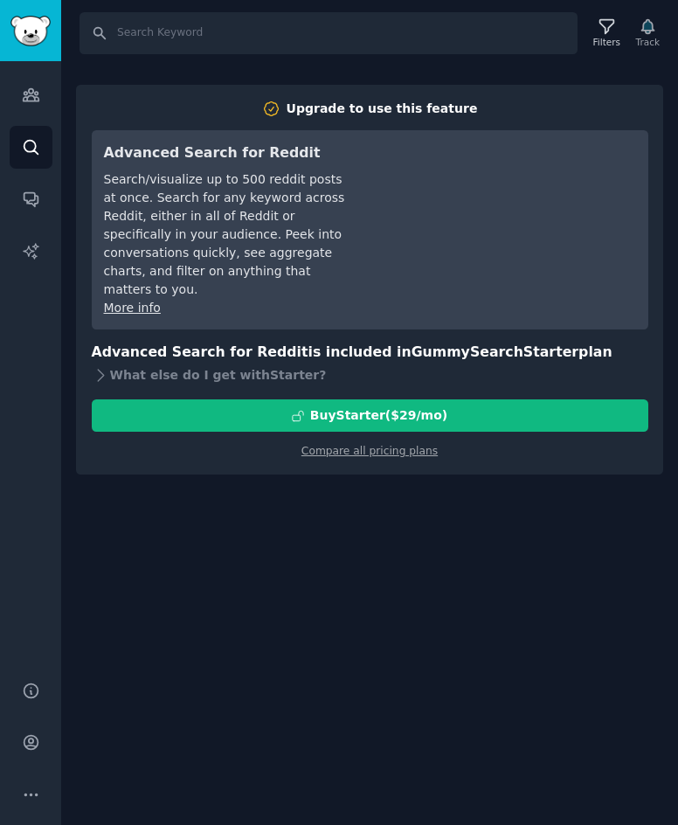
click at [406, 542] on div "Search Filters Track Upgrade to use this feature Advanced Search for Reddit Sea…" at bounding box center [369, 412] width 617 height 825
